Goal: Navigation & Orientation: Find specific page/section

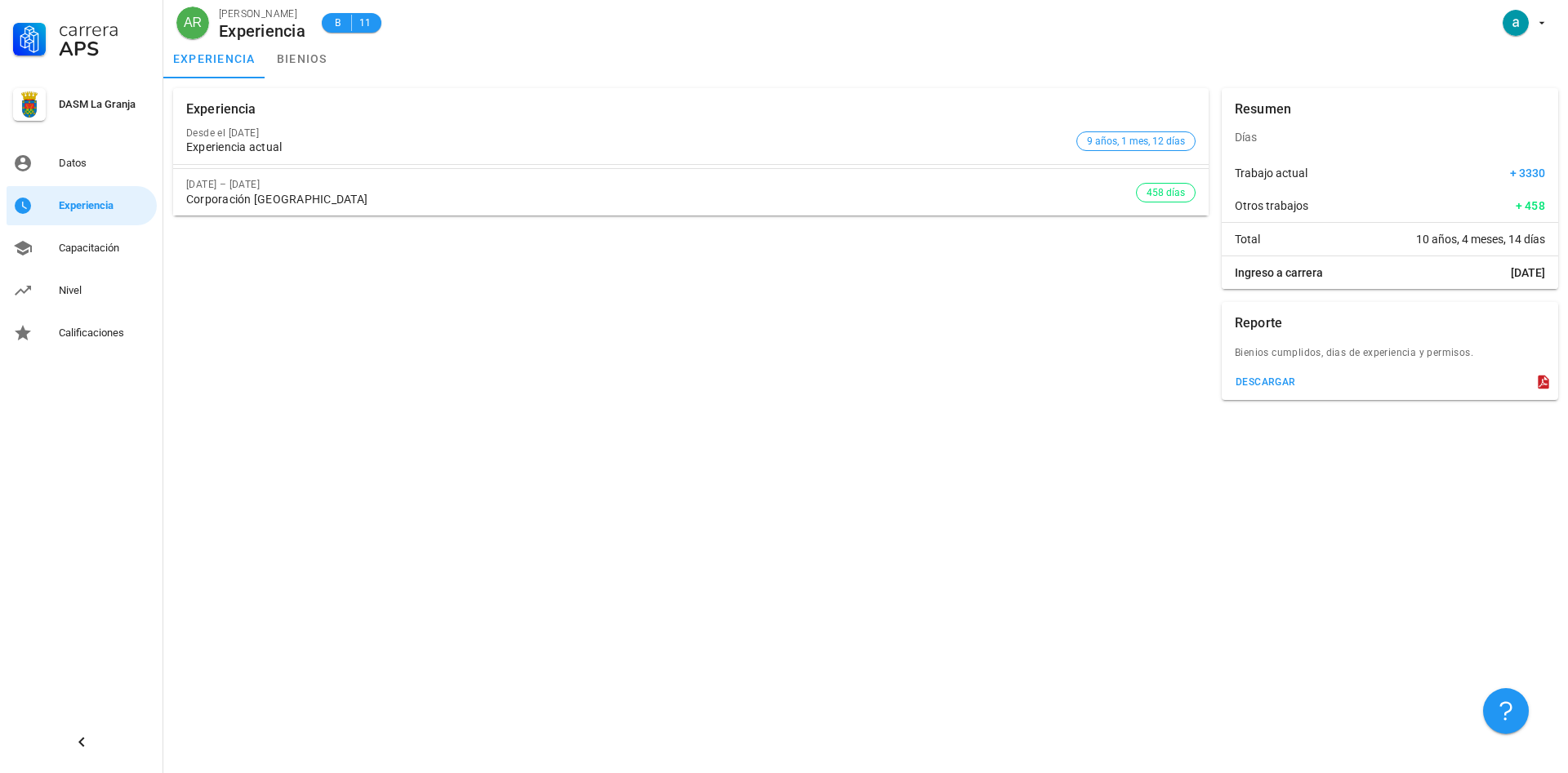
click at [333, 199] on div "Corporación [GEOGRAPHIC_DATA]" at bounding box center [661, 199] width 949 height 14
click at [300, 59] on link "bienios" at bounding box center [302, 59] width 74 height 39
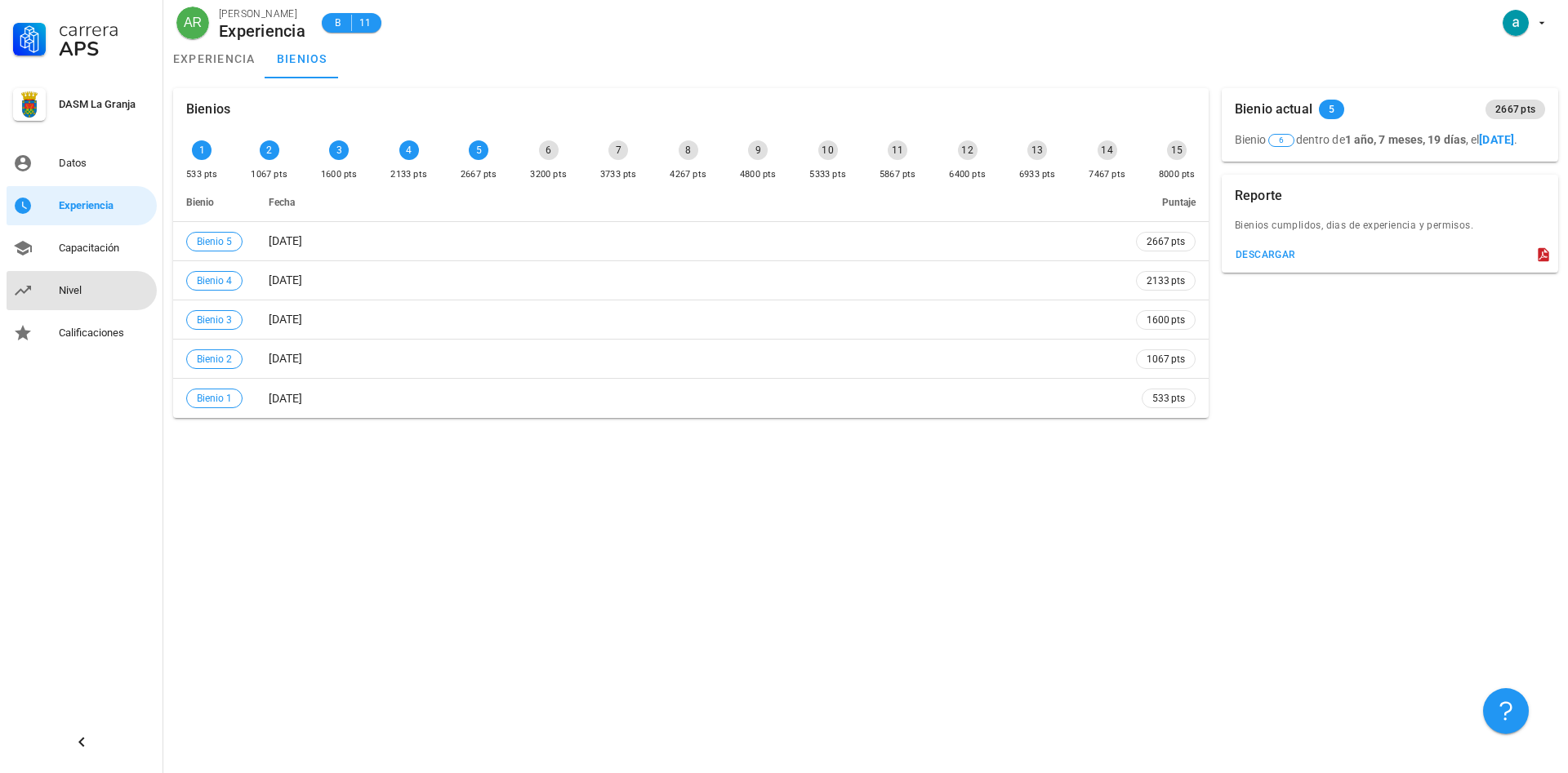
click at [89, 280] on div "Nivel" at bounding box center [104, 291] width 91 height 26
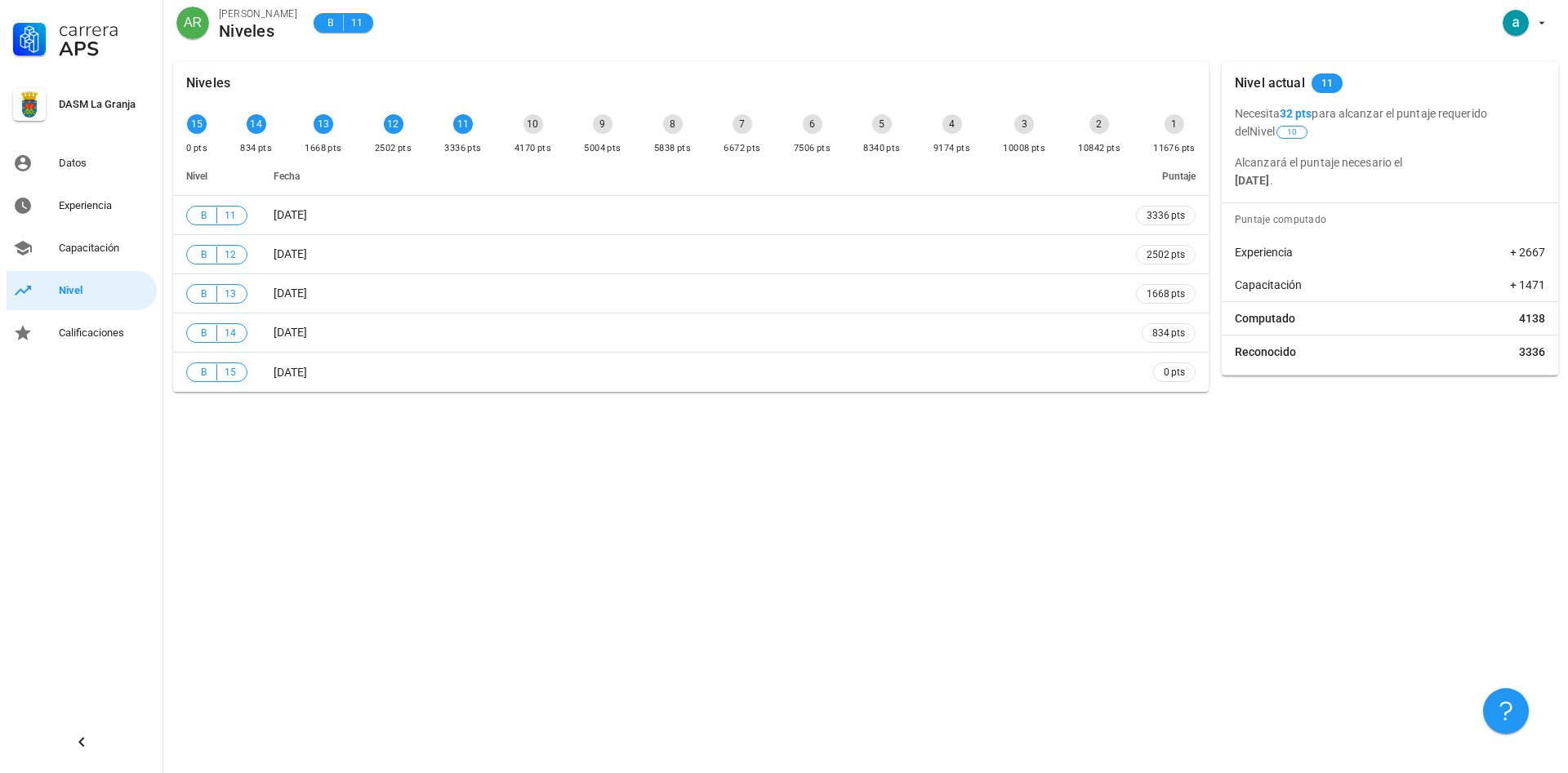
click at [530, 126] on div "10" at bounding box center [533, 124] width 20 height 20
click at [83, 332] on div "Calificaciones" at bounding box center [104, 333] width 91 height 13
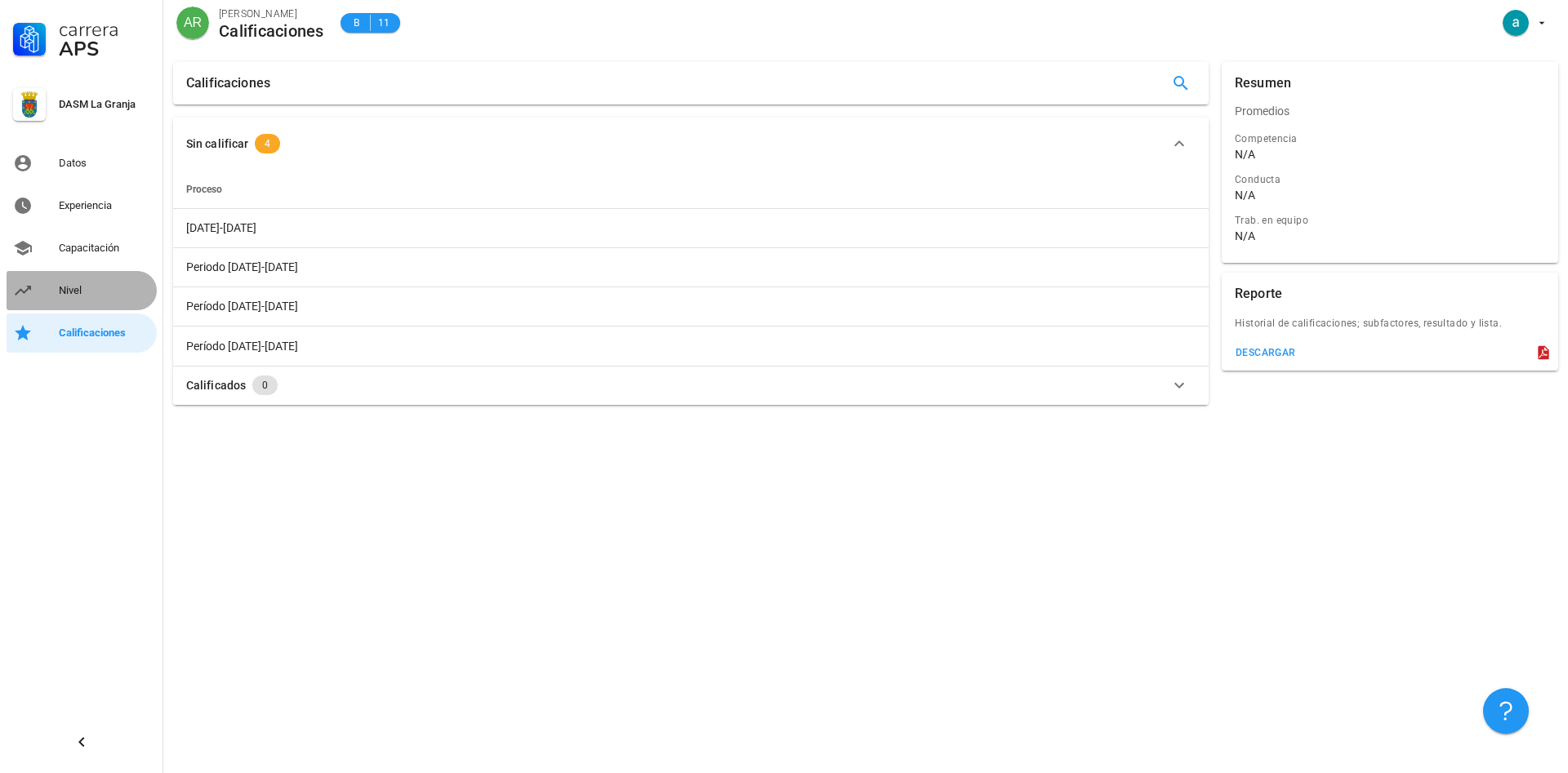
click at [81, 286] on div "Nivel" at bounding box center [104, 291] width 91 height 13
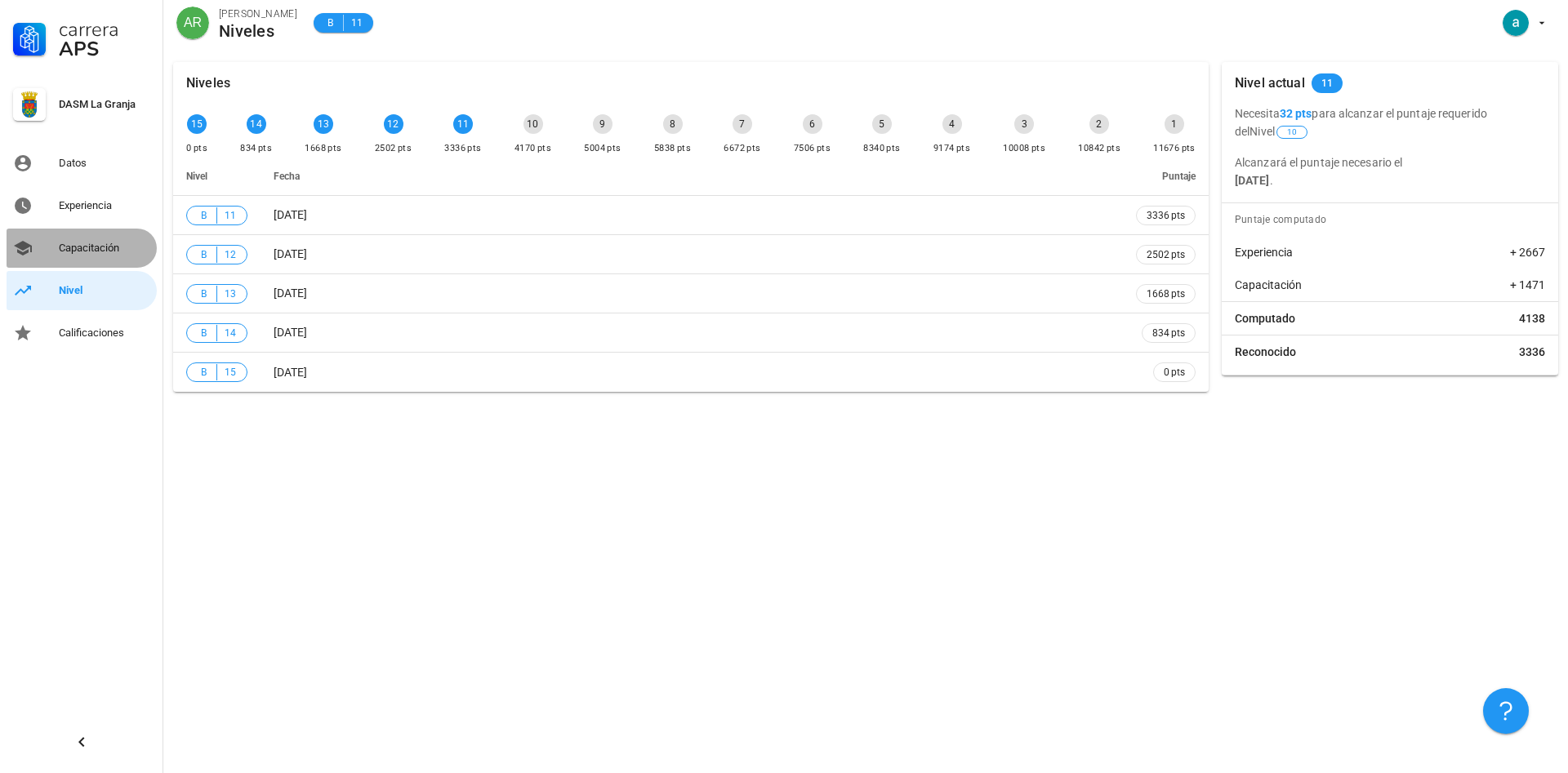
click at [84, 251] on div "Capacitación" at bounding box center [104, 248] width 91 height 13
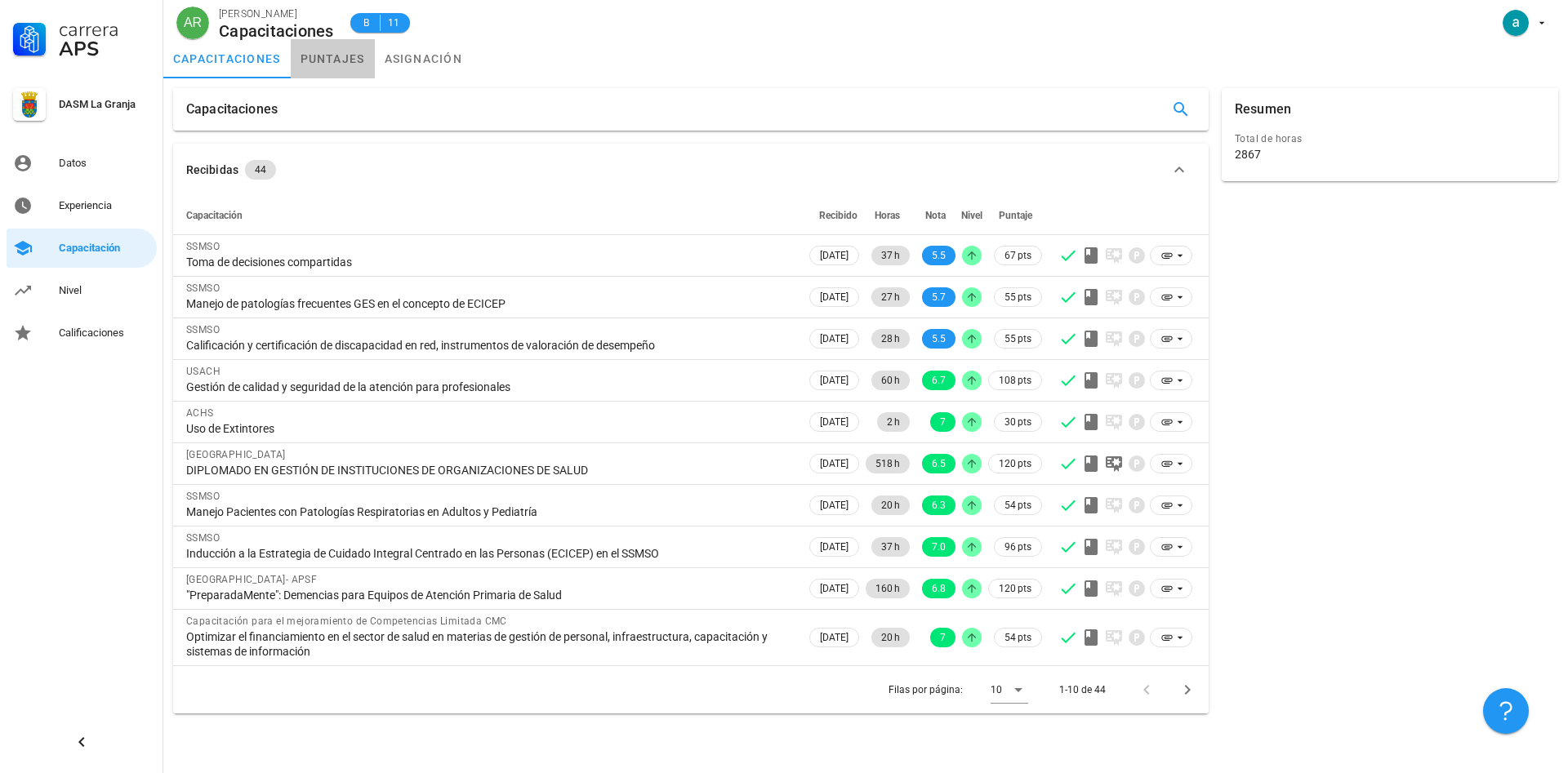
click at [348, 61] on link "puntajes" at bounding box center [333, 59] width 84 height 39
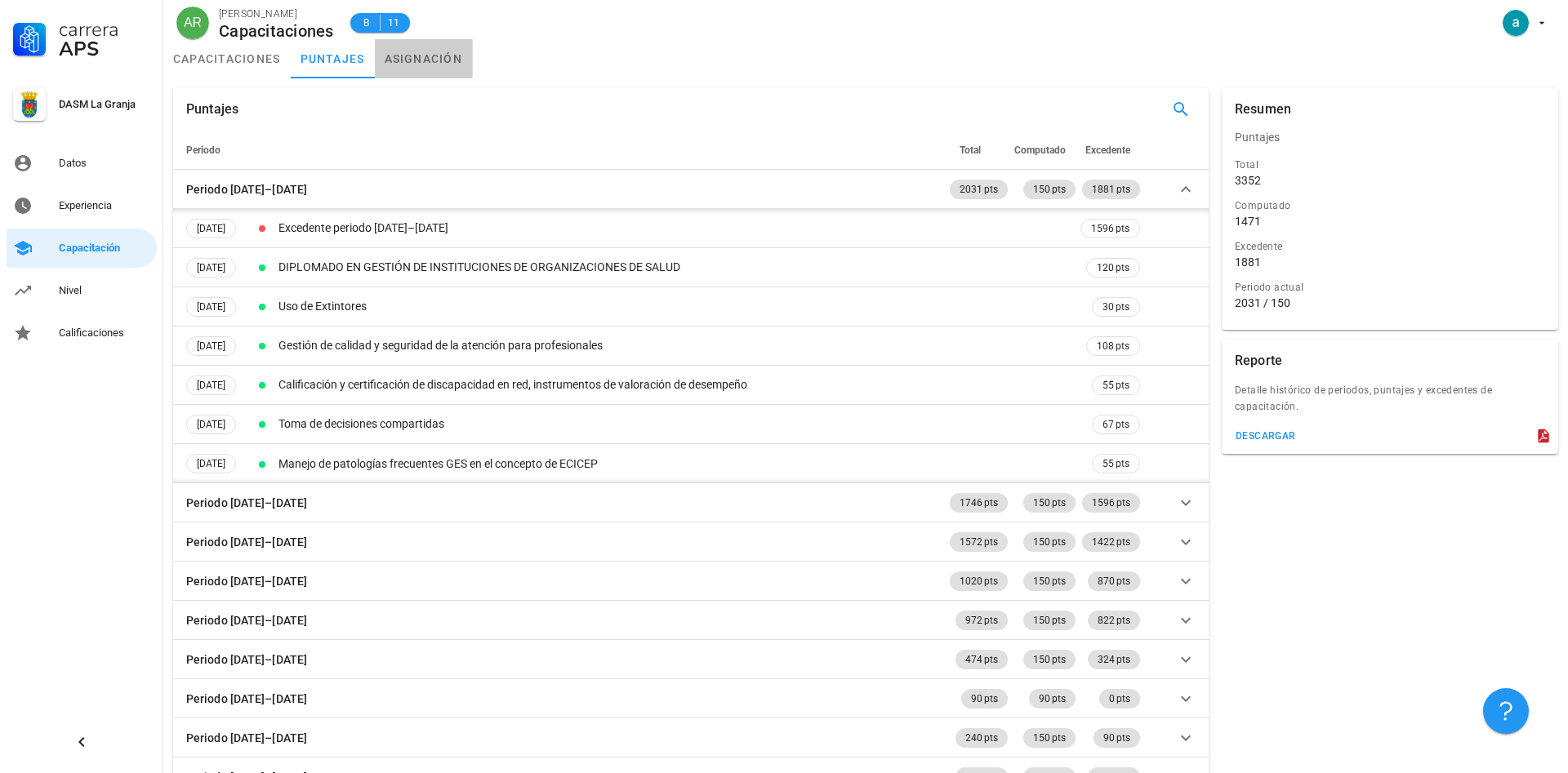
click at [410, 61] on link "asignación" at bounding box center [423, 59] width 98 height 39
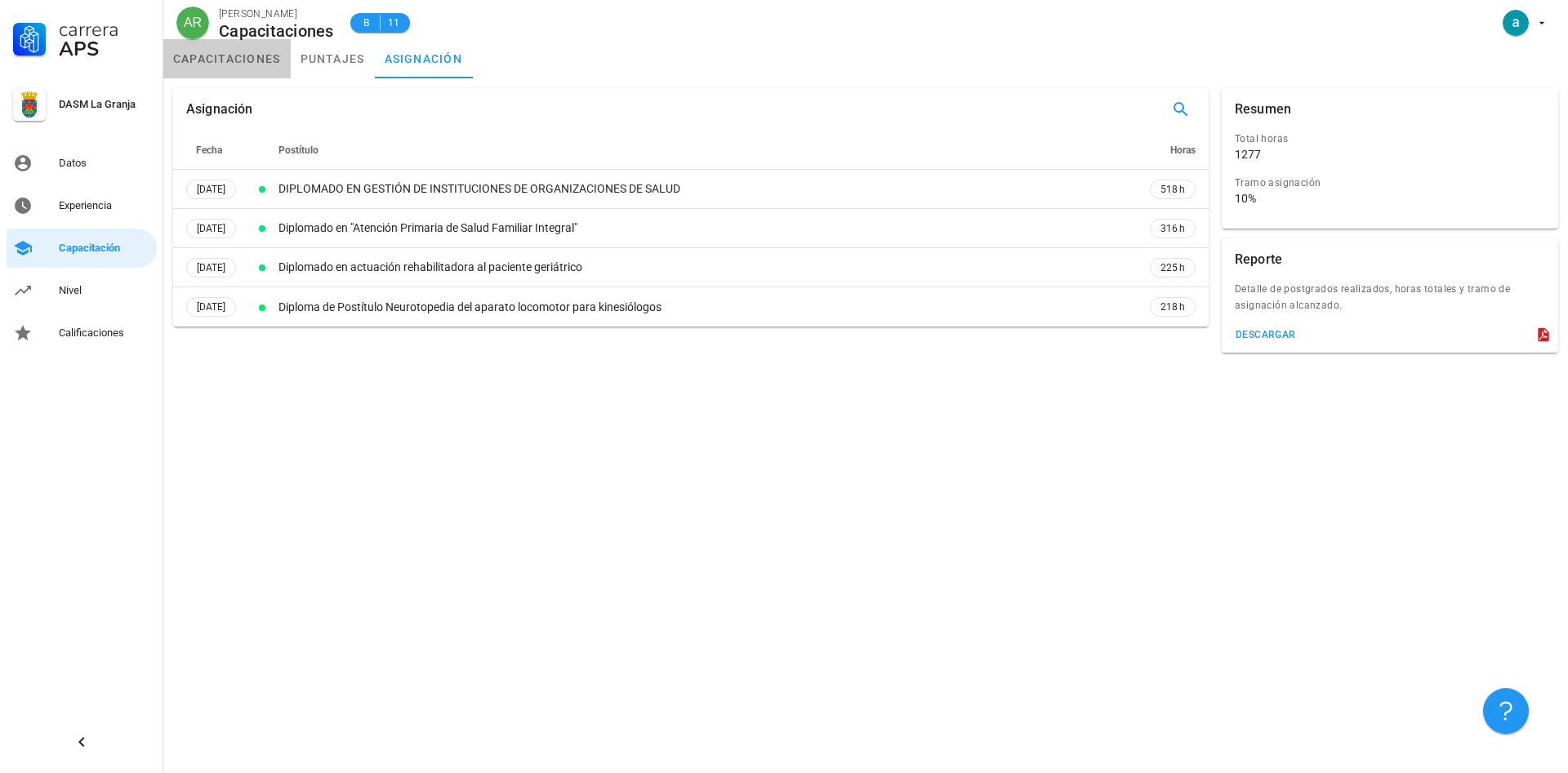
click at [237, 62] on link "capacitaciones" at bounding box center [226, 59] width 128 height 39
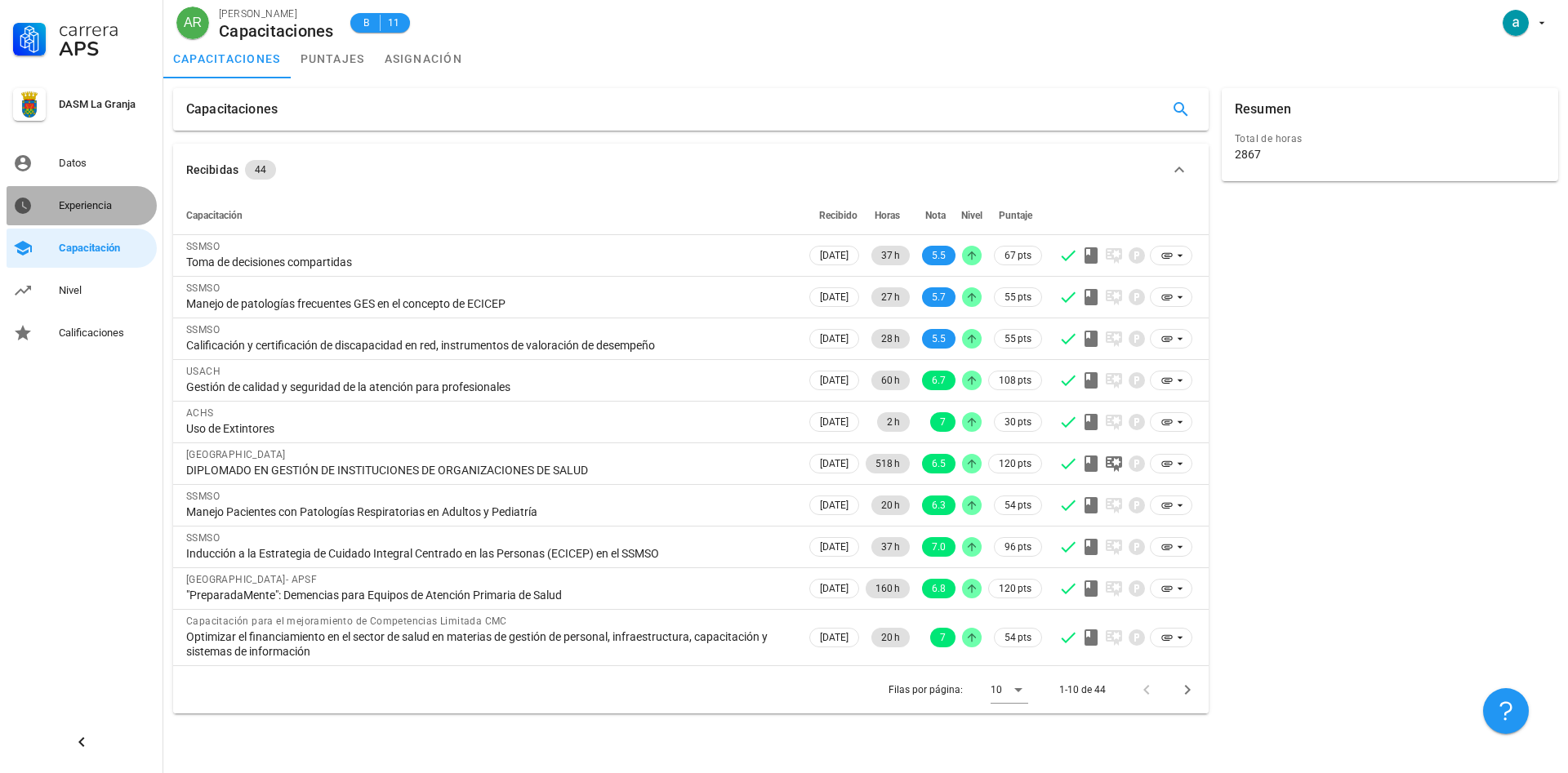
click at [89, 209] on div "Experiencia" at bounding box center [104, 206] width 91 height 13
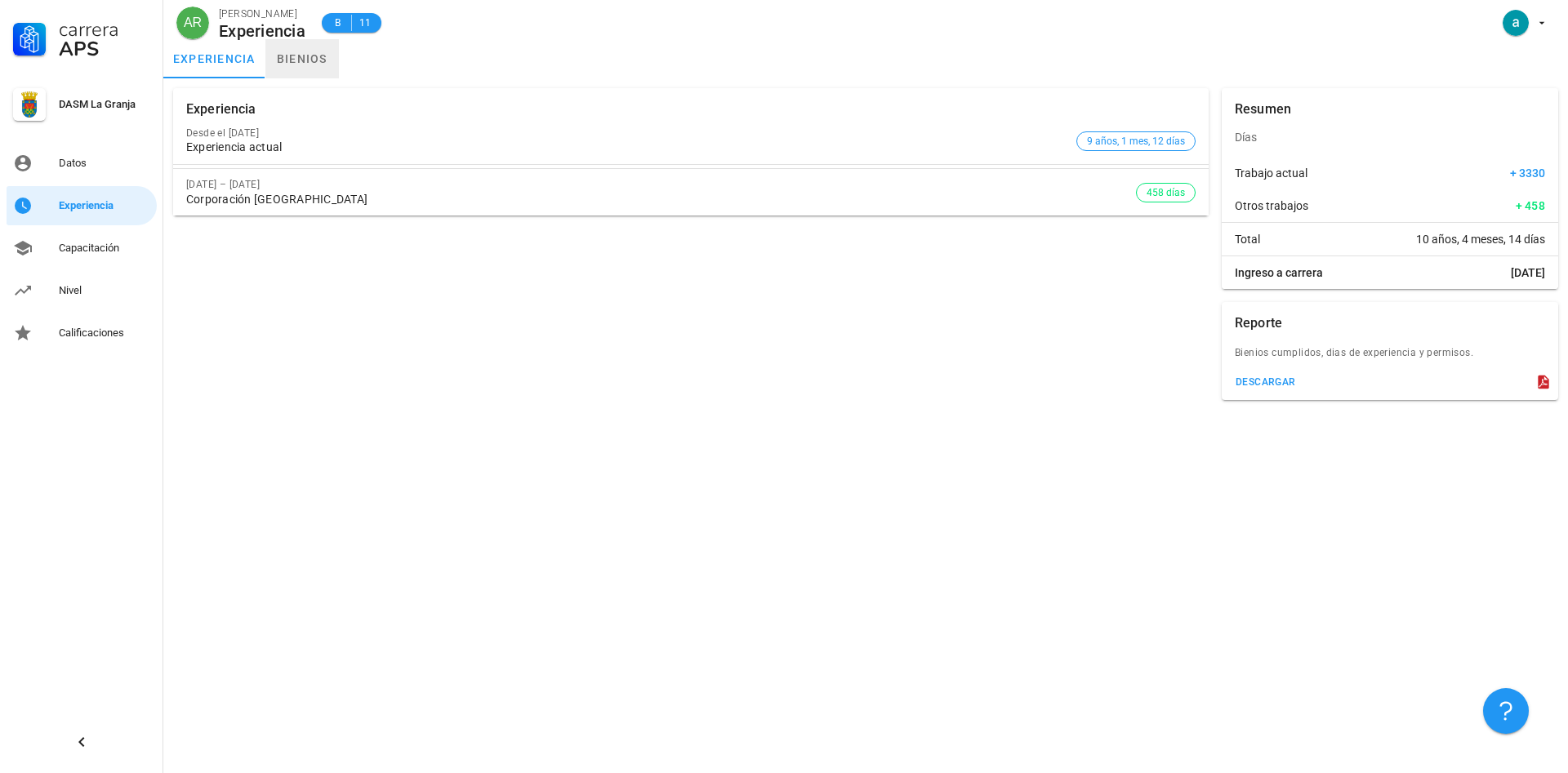
click at [313, 60] on link "bienios" at bounding box center [302, 59] width 74 height 39
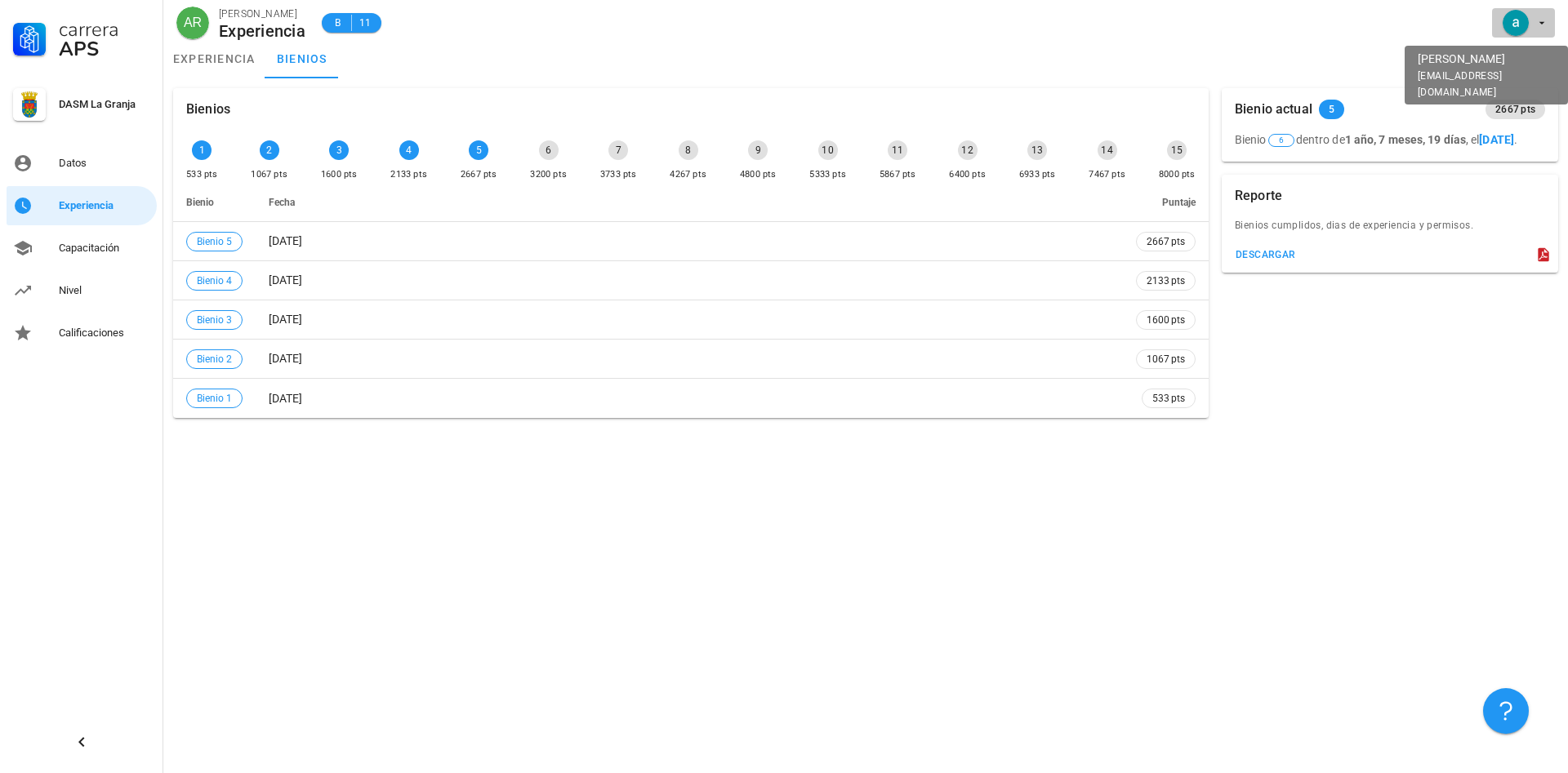
click at [1548, 23] on button "button" at bounding box center [1522, 23] width 62 height 30
click at [1530, 59] on div "Salir" at bounding box center [1533, 63] width 26 height 33
